Goal: Information Seeking & Learning: Find specific fact

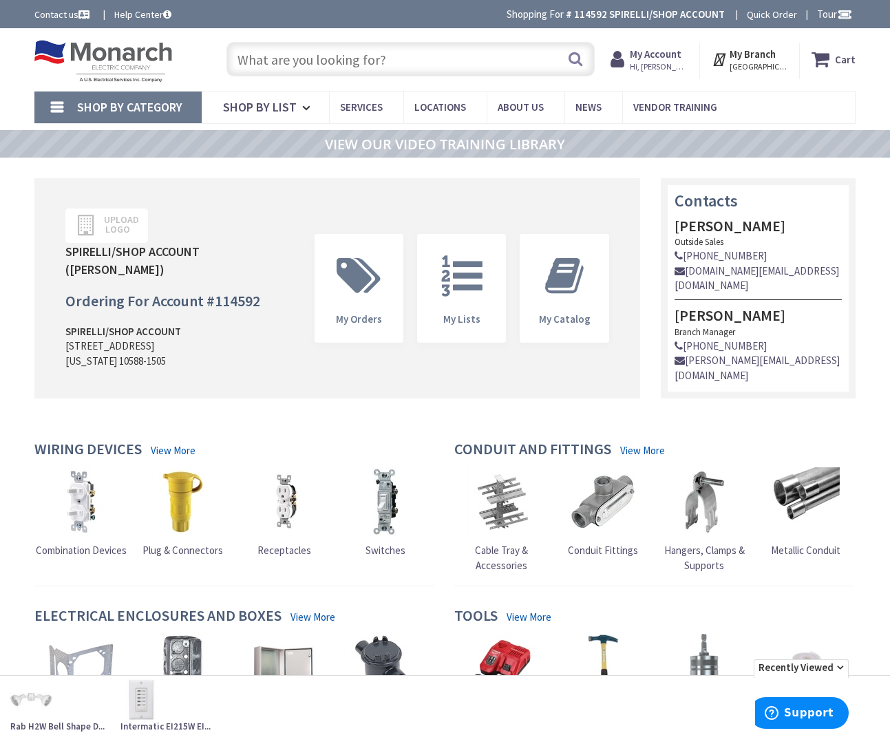
drag, startPoint x: 478, startPoint y: 51, endPoint x: 469, endPoint y: 80, distance: 30.2
click at [478, 52] on input "text" at bounding box center [410, 59] width 368 height 34
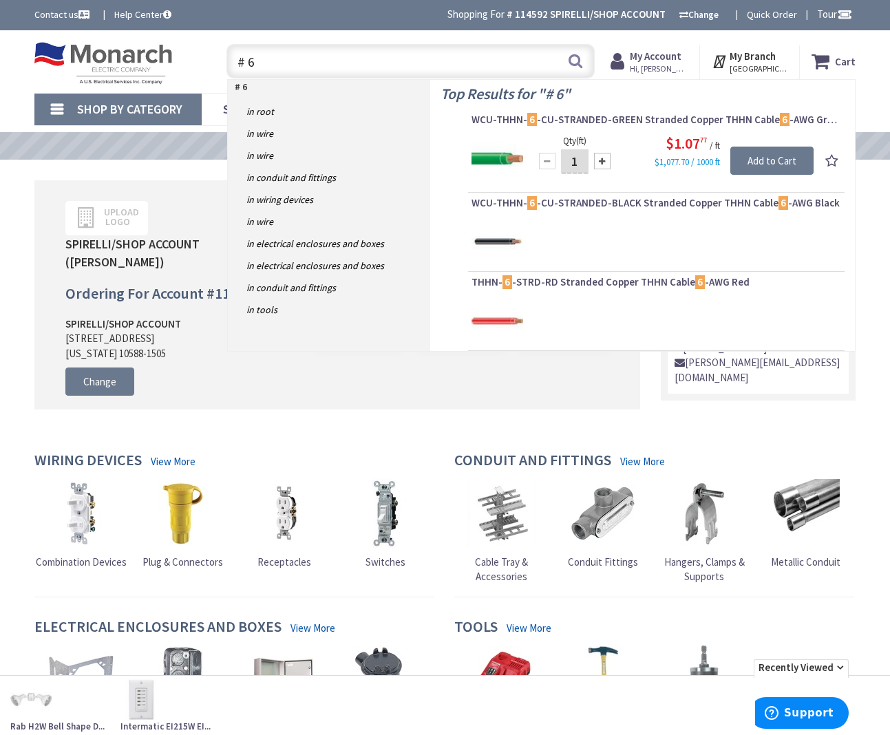
type input "# 6"
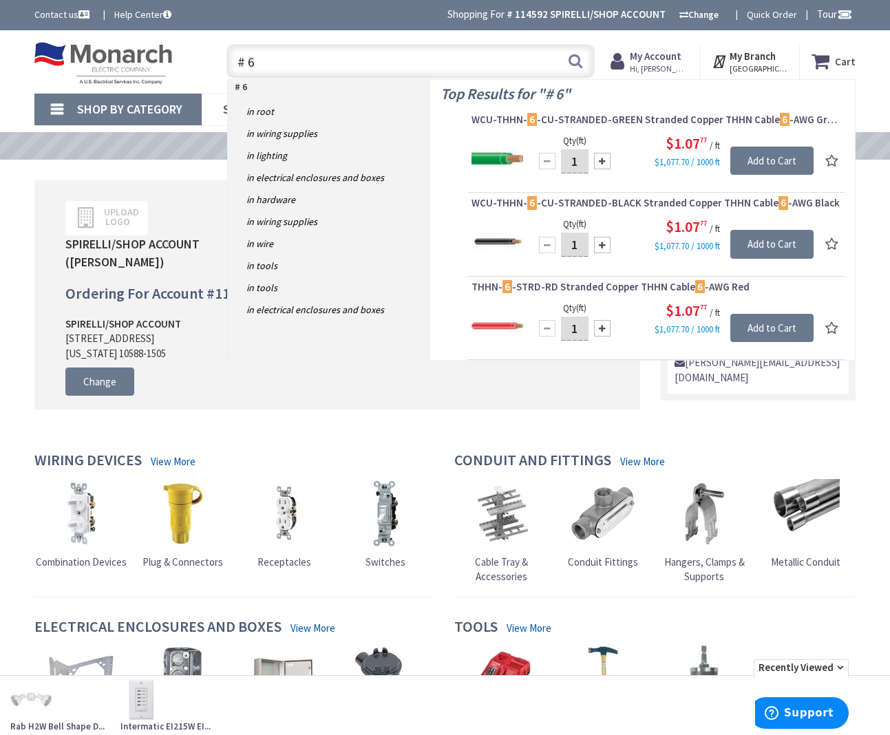
click at [444, 67] on input "# 6" at bounding box center [410, 61] width 368 height 34
drag, startPoint x: 442, startPoint y: 67, endPoint x: 261, endPoint y: 61, distance: 181.0
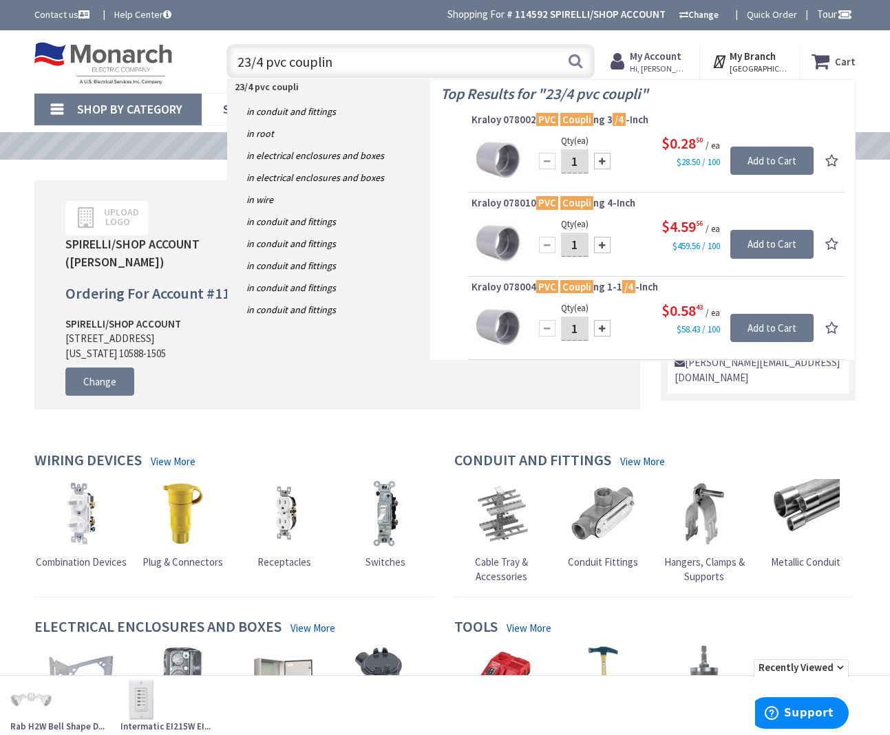
type input "23/4 pvc coupling"
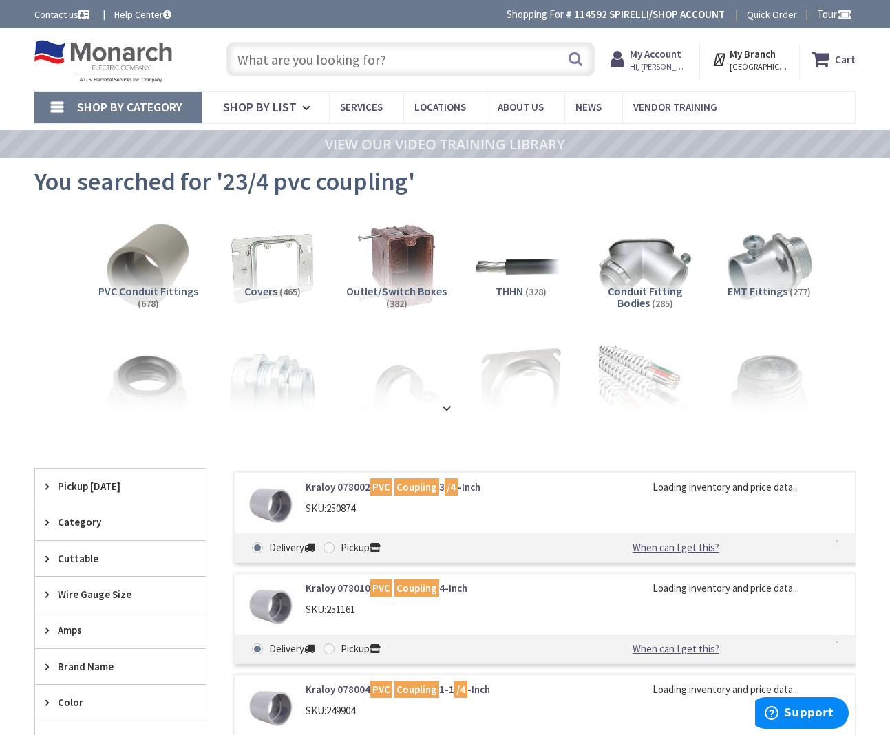
click at [254, 66] on input "text" at bounding box center [410, 59] width 368 height 34
